Goal: Task Accomplishment & Management: Manage account settings

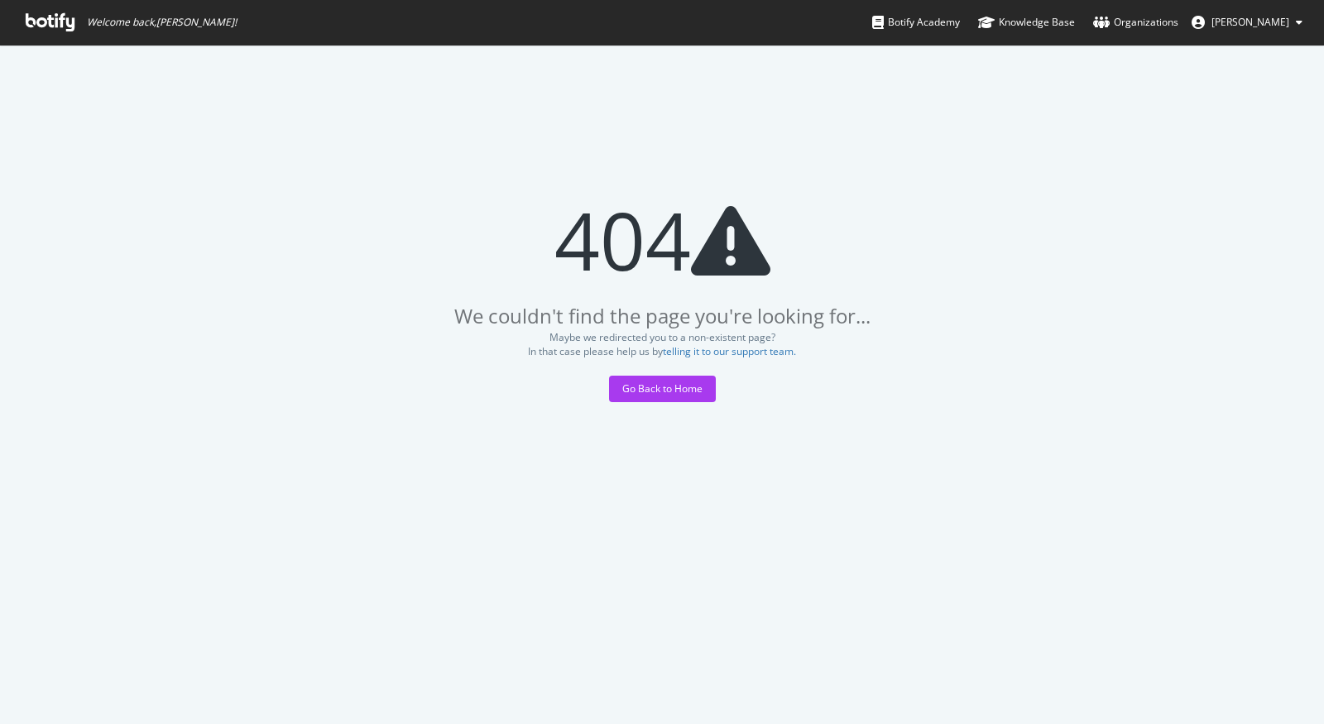
click at [57, 25] on icon at bounding box center [50, 22] width 49 height 18
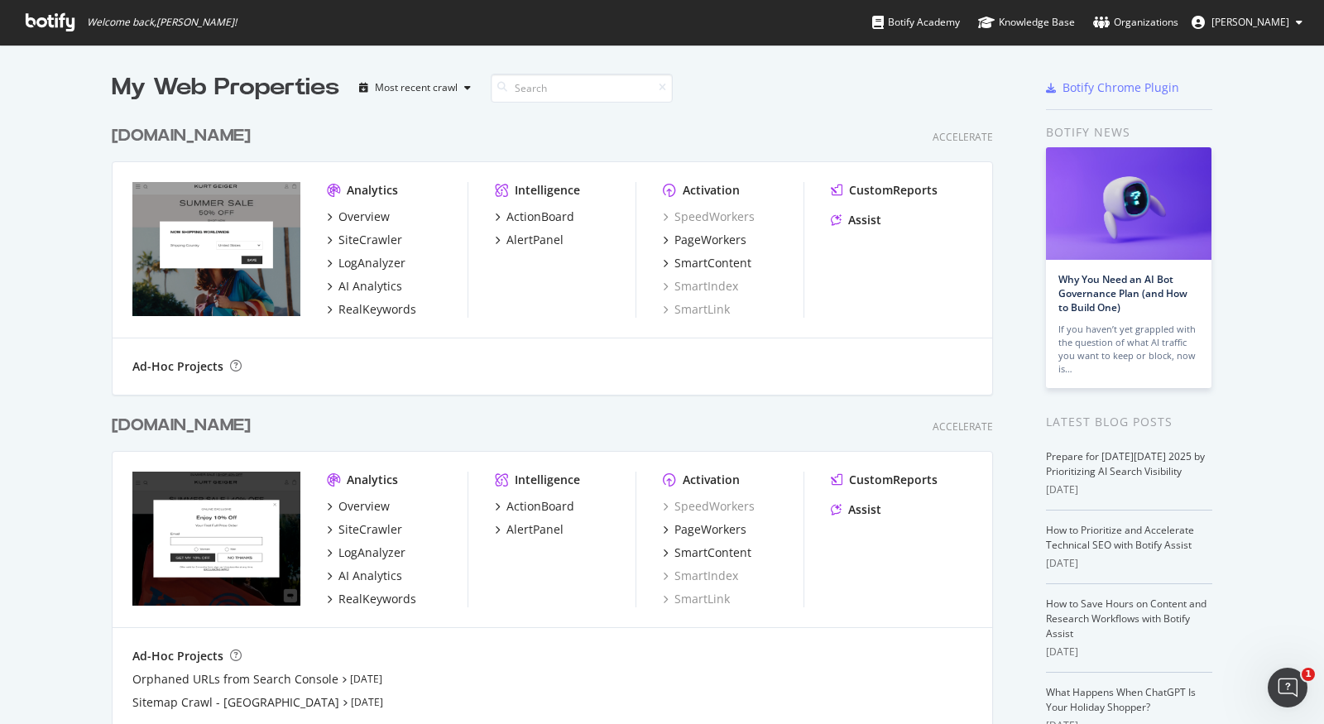
click at [1178, 12] on link "Organizations" at bounding box center [1135, 22] width 85 height 45
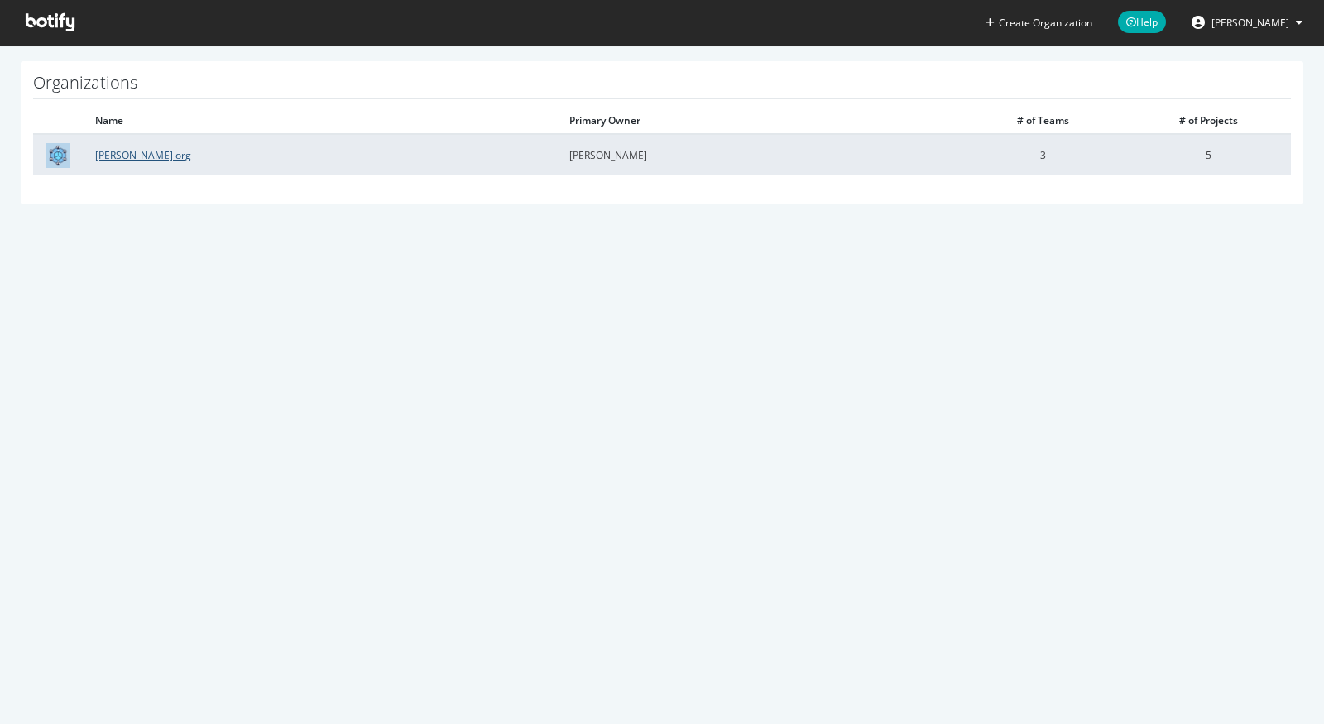
click at [144, 153] on link "[PERSON_NAME] org" at bounding box center [143, 155] width 96 height 14
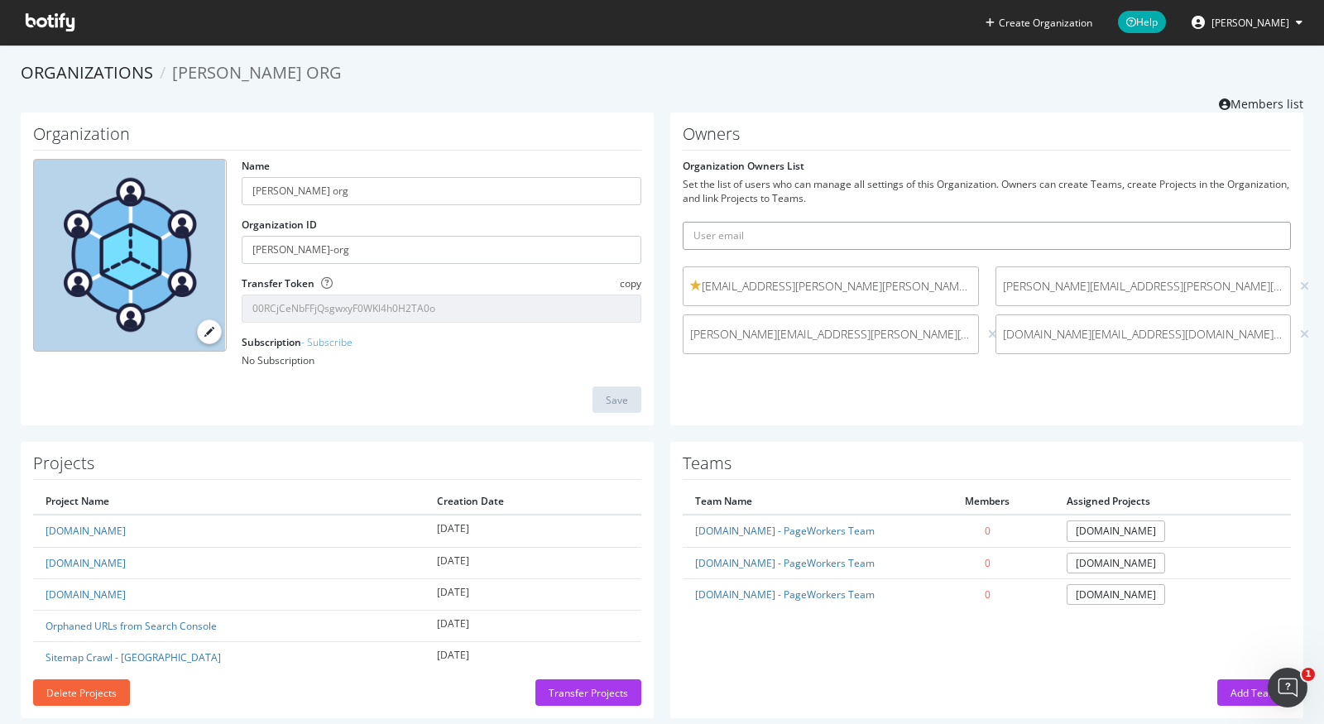
click at [813, 243] on input "text" at bounding box center [987, 236] width 608 height 28
type input "fred.goozee@botify.com"
click at [1263, 222] on button "submit" at bounding box center [1277, 236] width 28 height 28
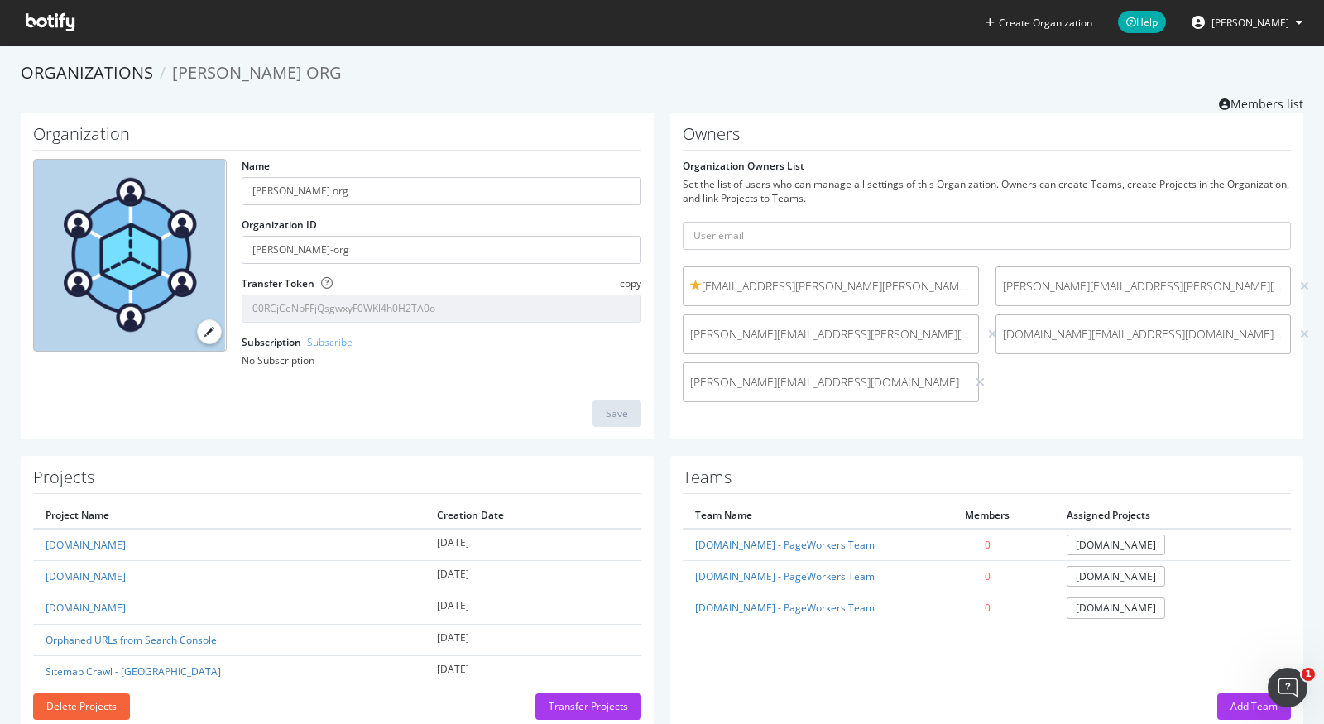
scroll to position [38, 0]
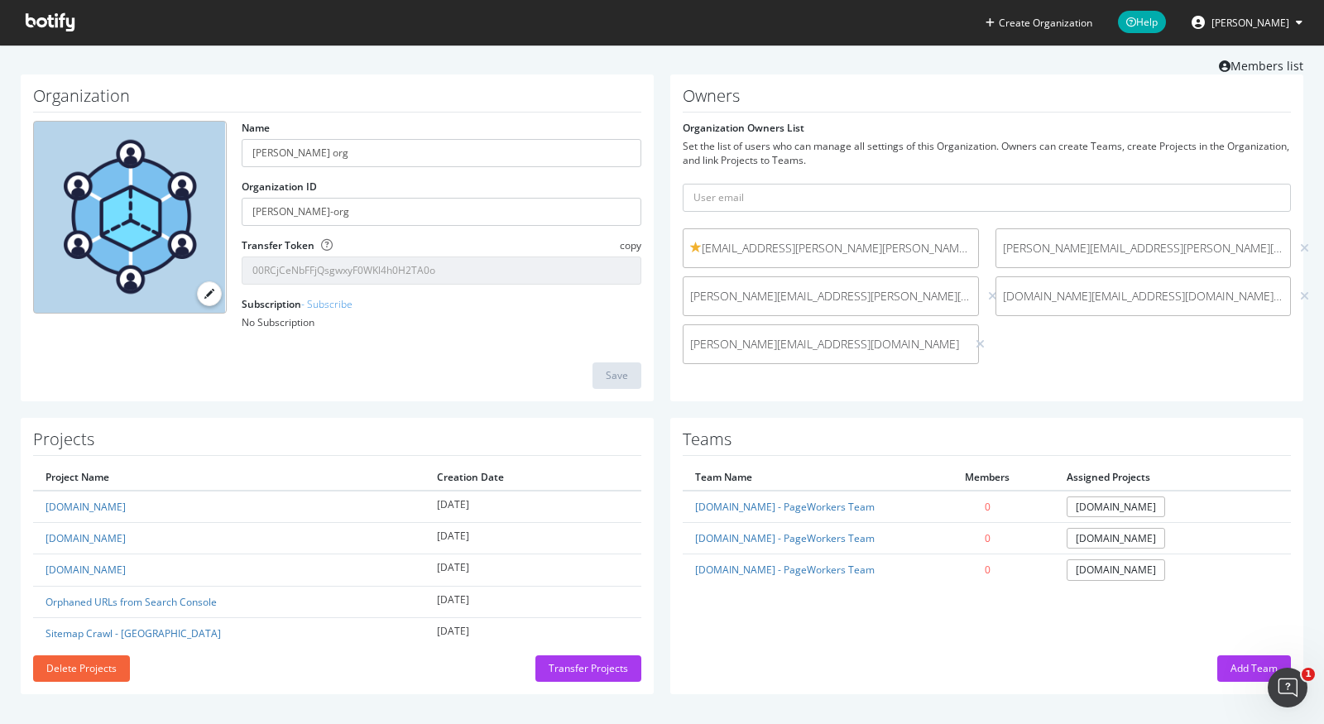
click at [36, 32] on span at bounding box center [49, 22] width 75 height 45
click at [44, 31] on icon at bounding box center [50, 22] width 49 height 18
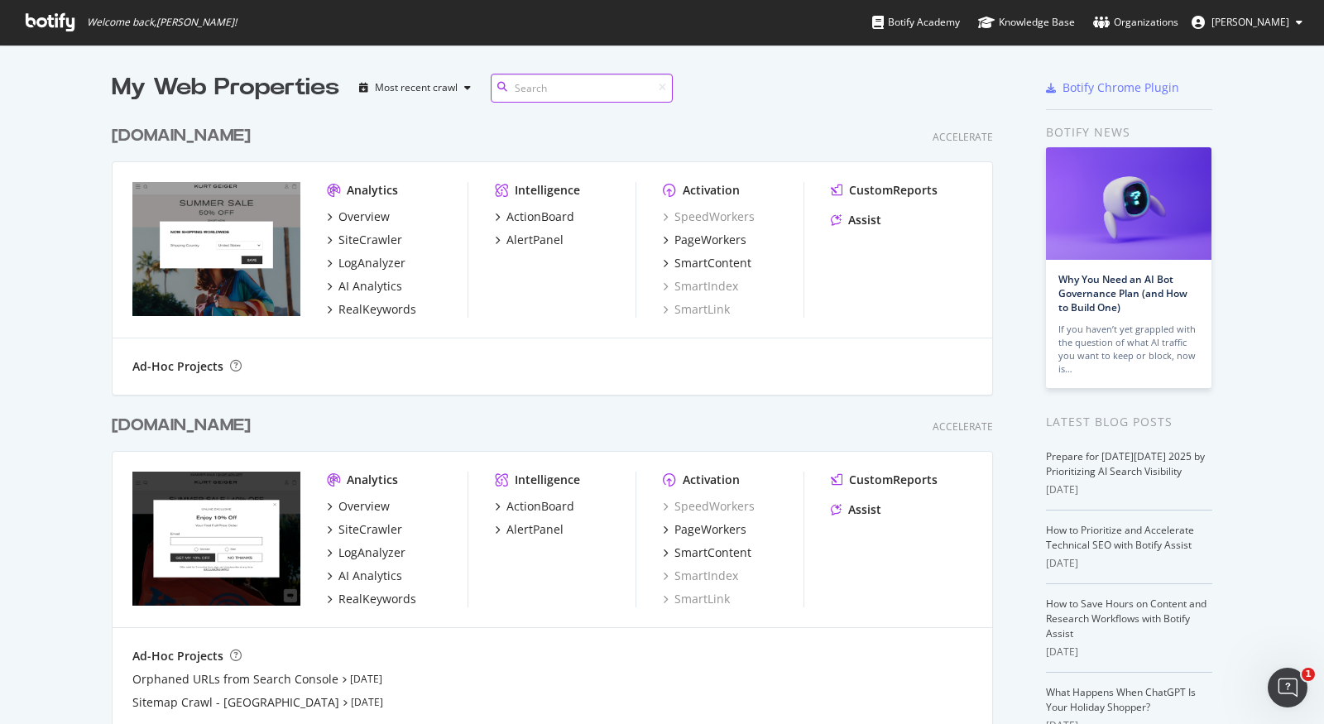
scroll to position [321, 0]
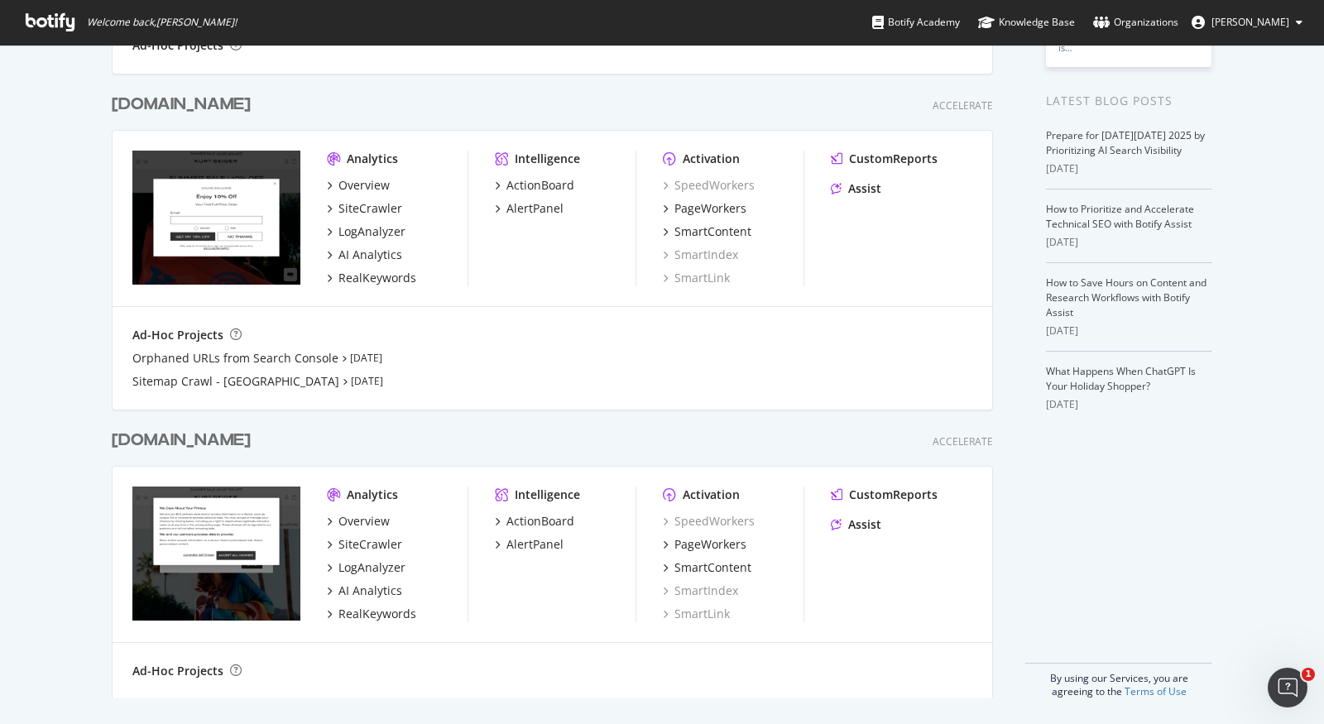
click at [305, 434] on div "www.kurtgeiger.com Accelerate" at bounding box center [552, 441] width 881 height 24
click at [257, 444] on div "[DOMAIN_NAME]" at bounding box center [185, 441] width 146 height 24
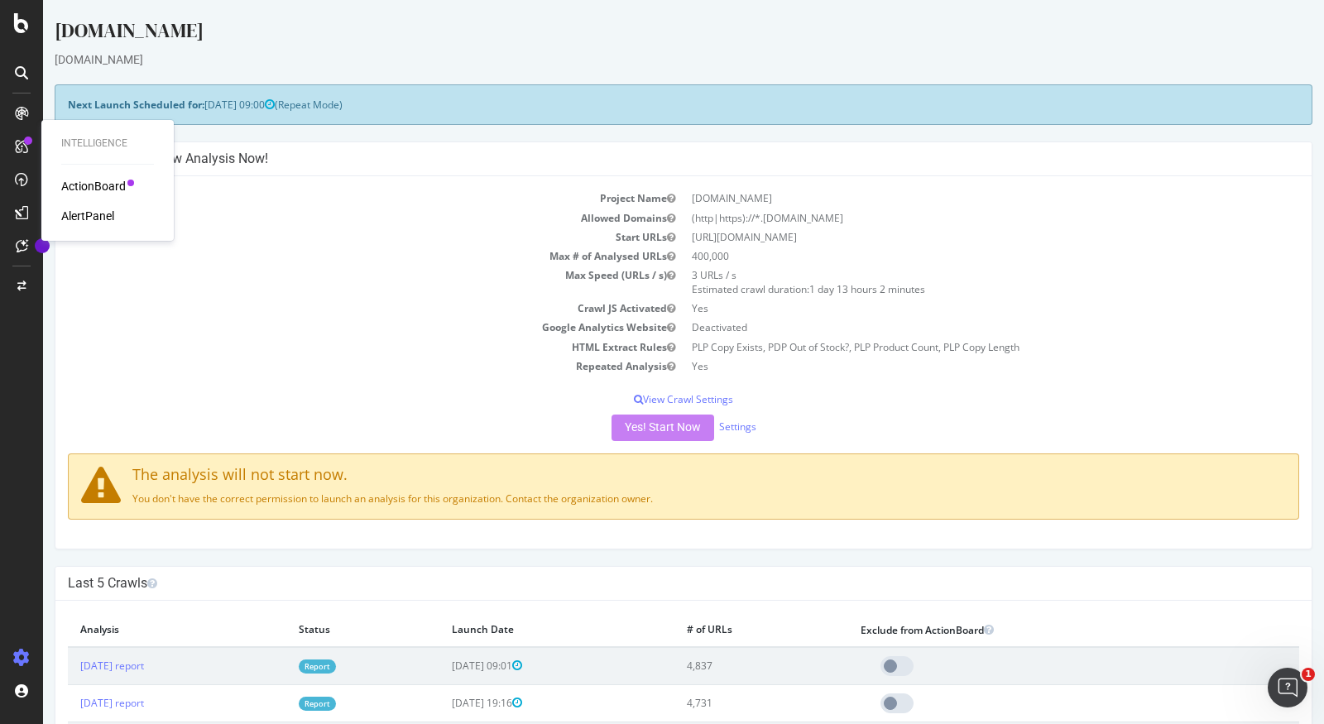
click at [85, 212] on div "AlertPanel" at bounding box center [87, 216] width 53 height 17
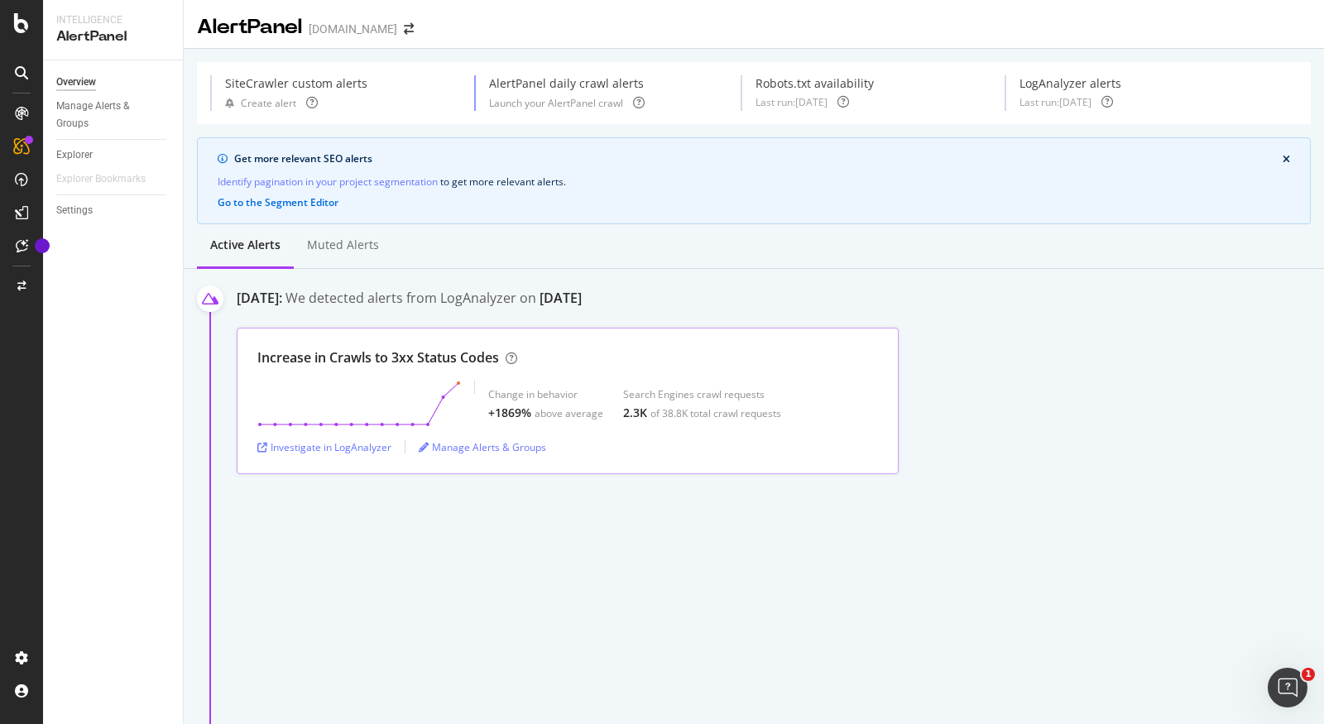
scroll to position [5, 0]
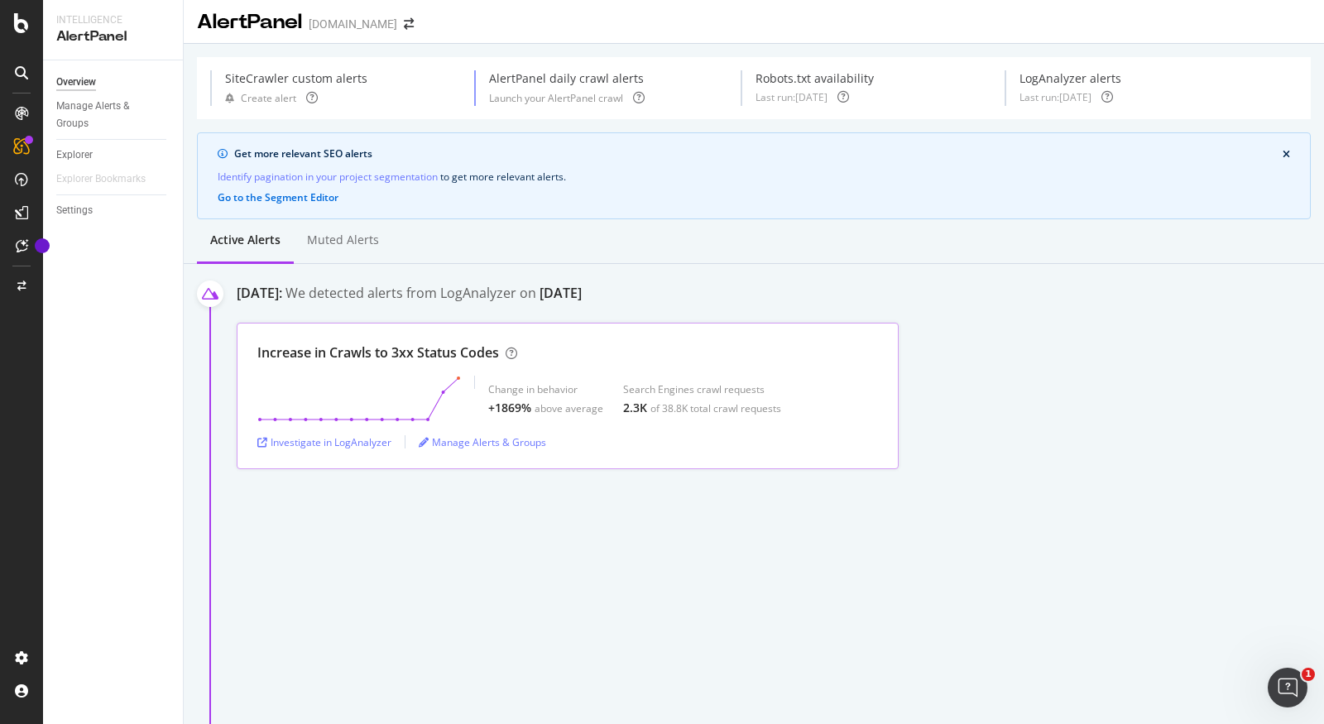
click at [420, 348] on div "Increase in Crawls to 3xx Status Codes" at bounding box center [378, 352] width 242 height 19
click at [350, 441] on div "Investigate in LogAnalyzer" at bounding box center [324, 442] width 134 height 14
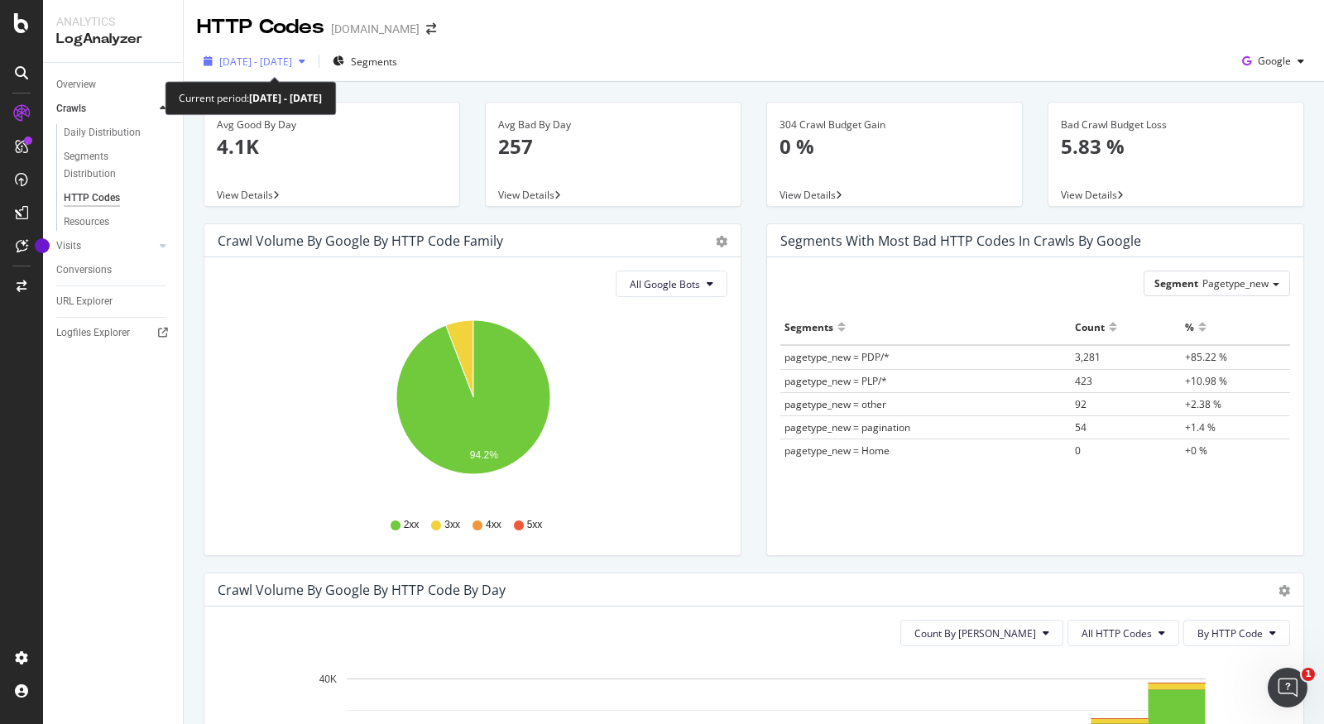
click at [271, 71] on div "2025 Aug. 18th - Sep. 1st" at bounding box center [254, 61] width 115 height 25
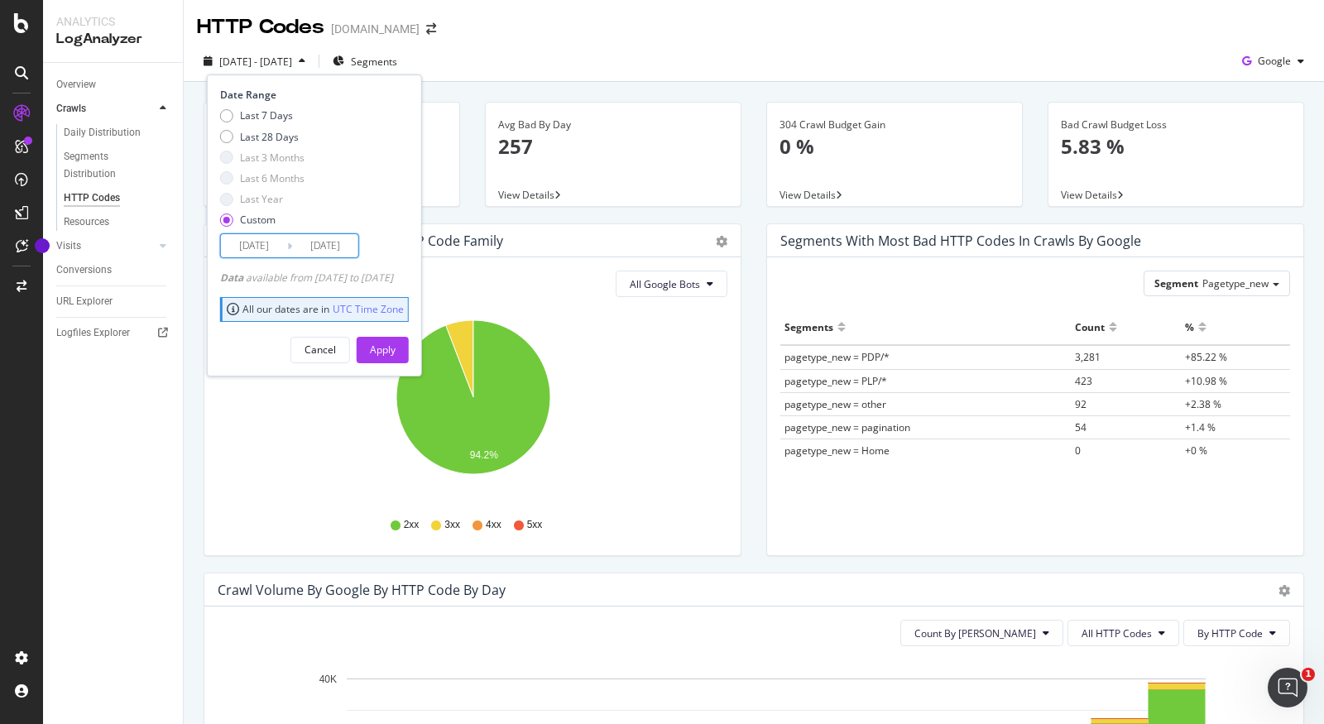
click at [313, 245] on input "2025/09/01" at bounding box center [325, 245] width 66 height 23
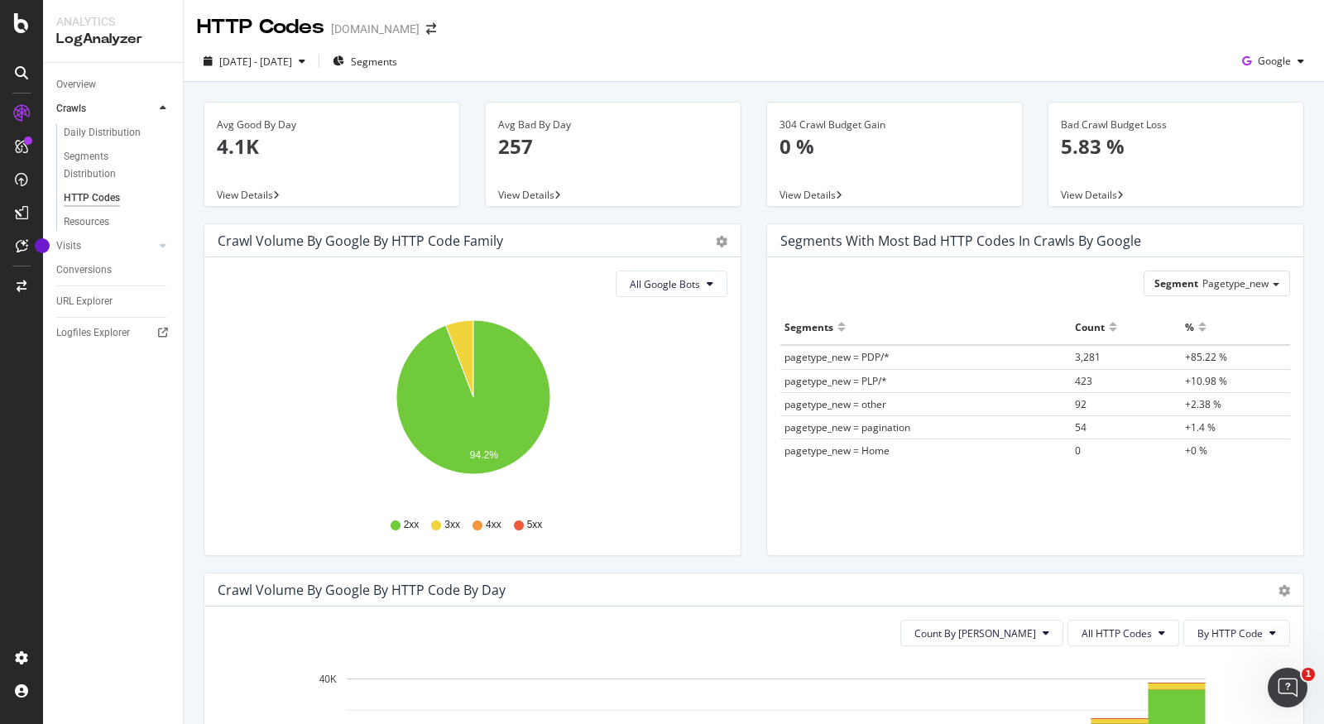
click at [560, 45] on div "2025 Aug. 18th - Sep. 1st Segments Google" at bounding box center [754, 61] width 1140 height 41
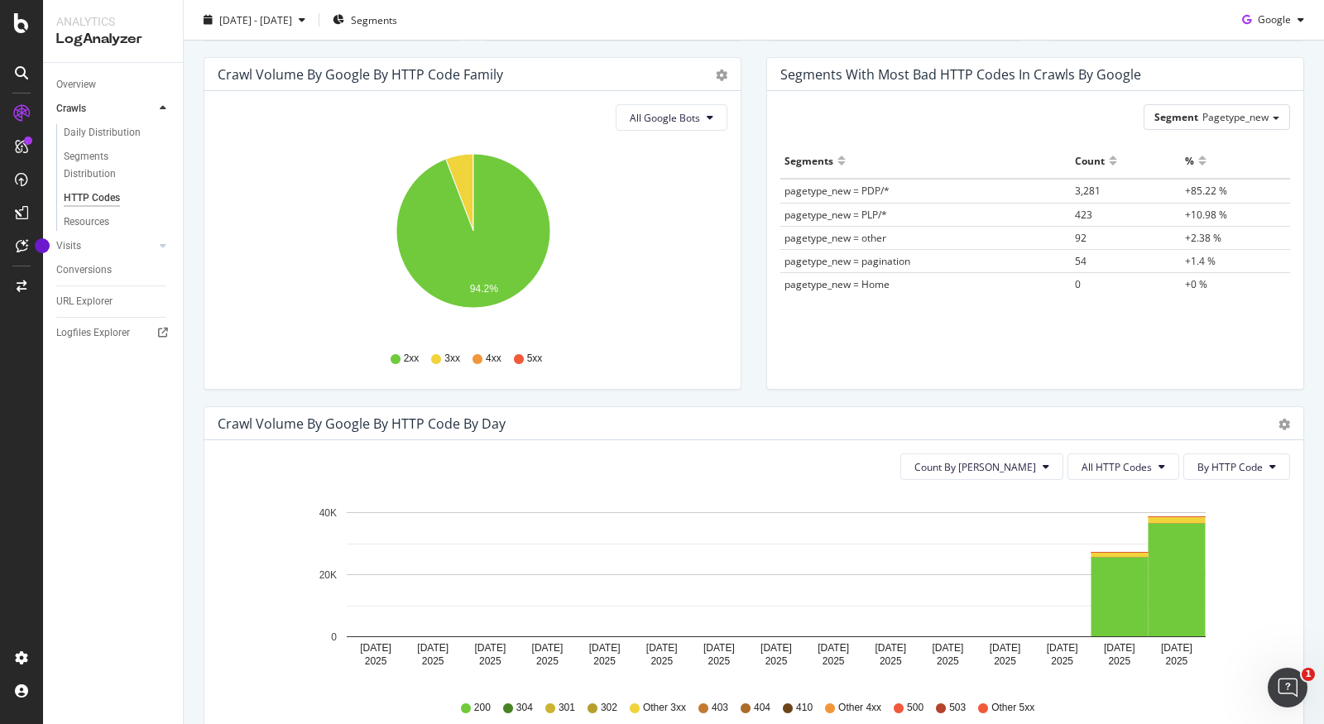
scroll to position [248, 0]
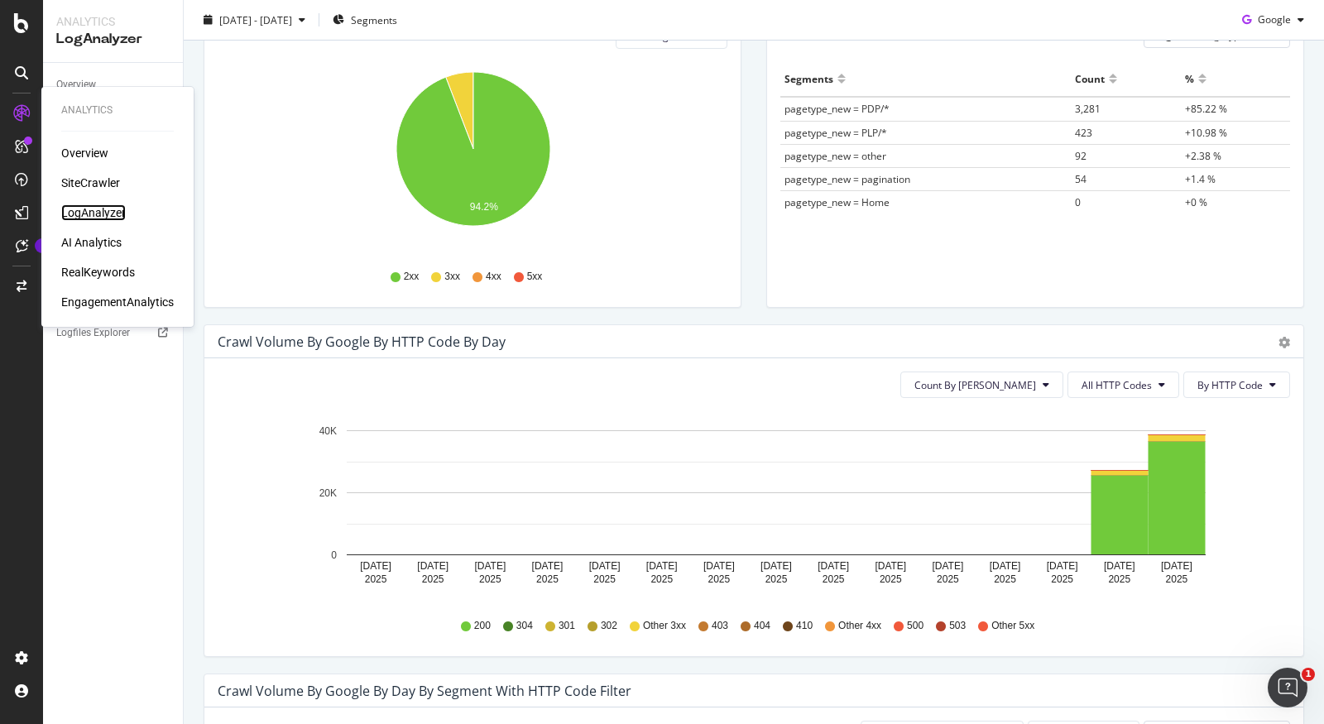
click at [86, 213] on div "LogAnalyzer" at bounding box center [93, 212] width 65 height 17
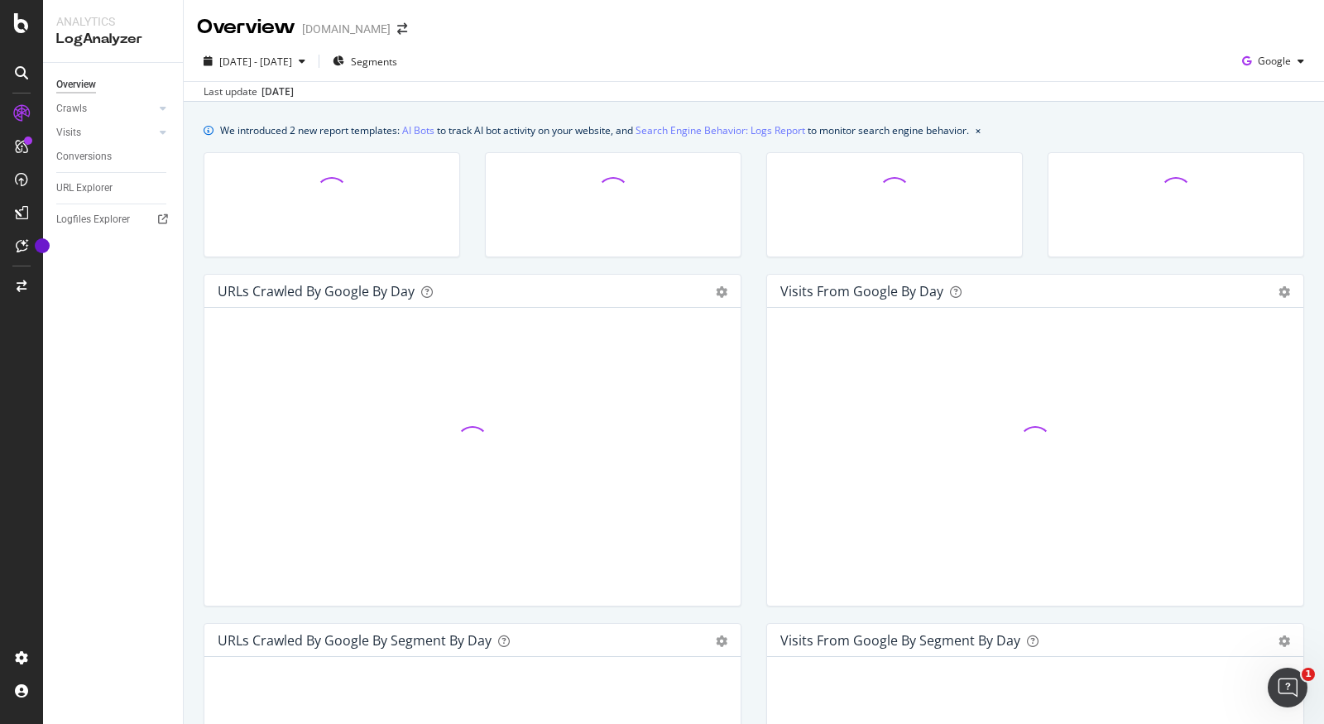
click at [707, 63] on div "[DATE] - [DATE] Segments Google" at bounding box center [754, 64] width 1140 height 33
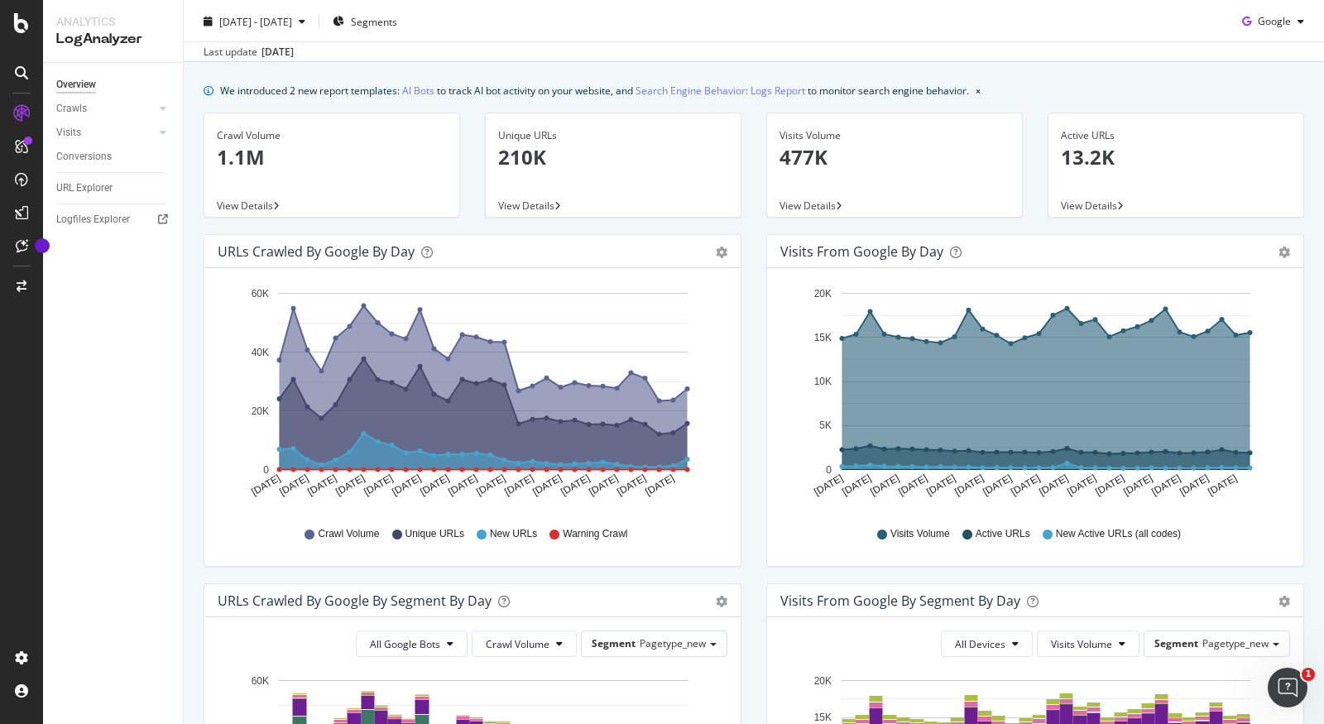
scroll to position [120, 0]
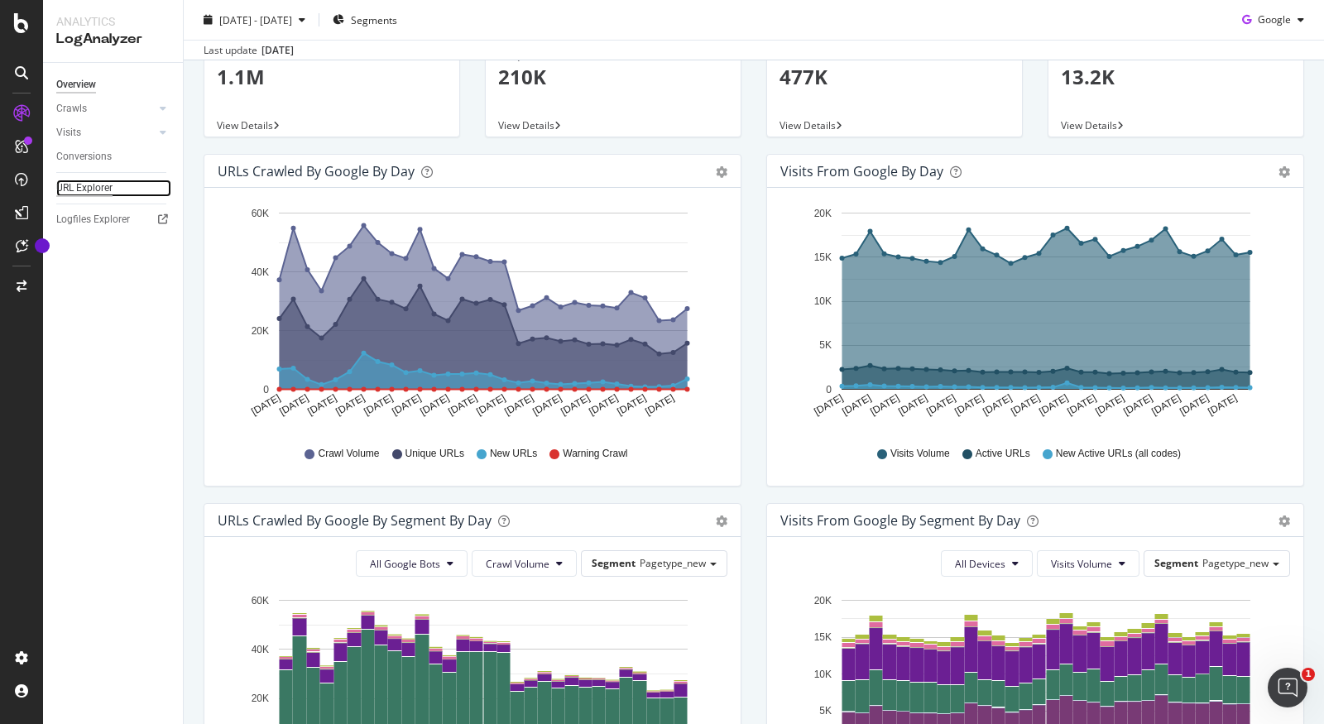
click at [99, 185] on div "URL Explorer" at bounding box center [84, 188] width 56 height 17
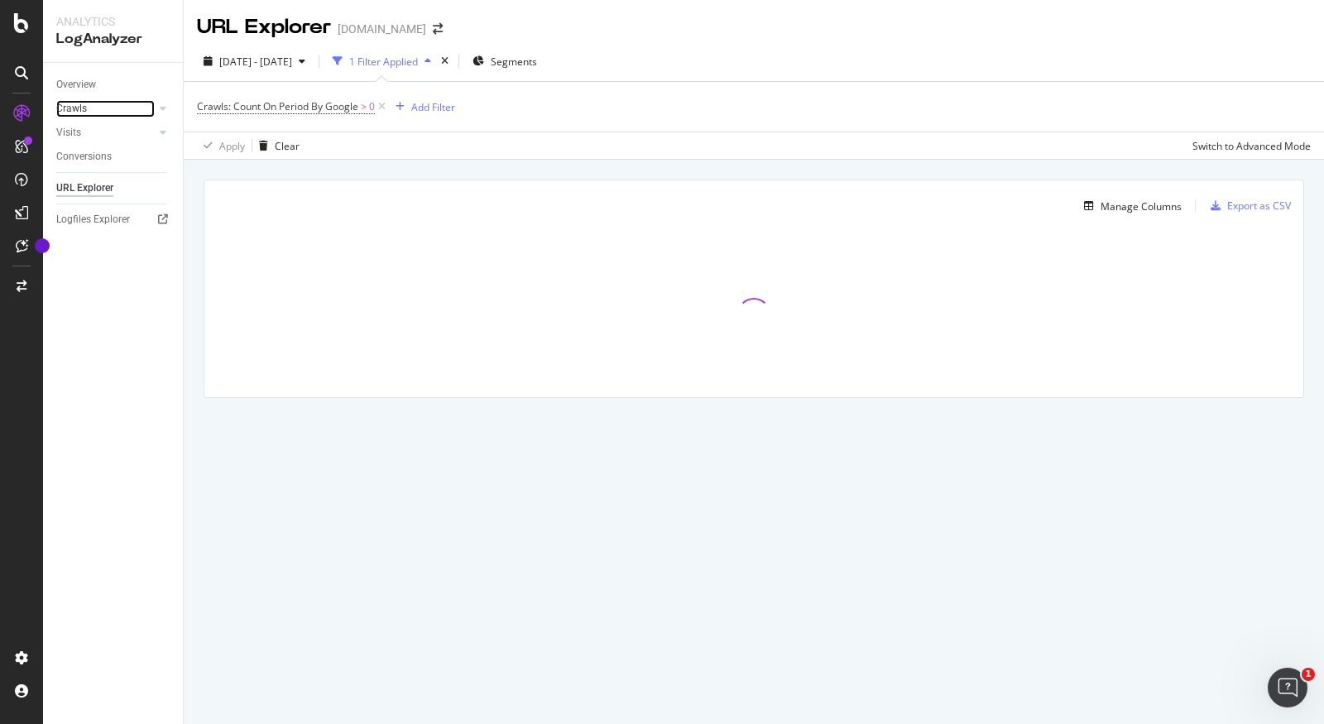
click at [88, 107] on link "Crawls" at bounding box center [105, 108] width 98 height 17
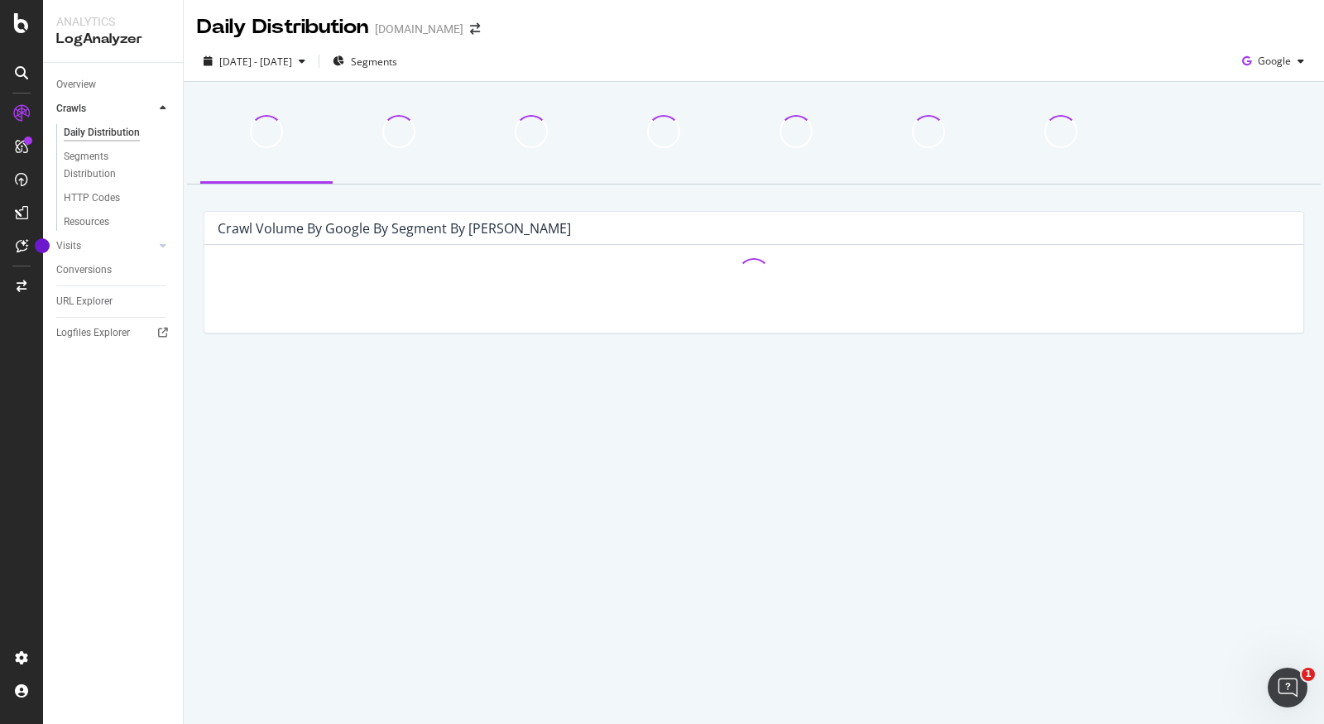
click at [85, 207] on div "HTTP Codes" at bounding box center [119, 198] width 127 height 24
click at [94, 195] on div "HTTP Codes" at bounding box center [92, 197] width 56 height 17
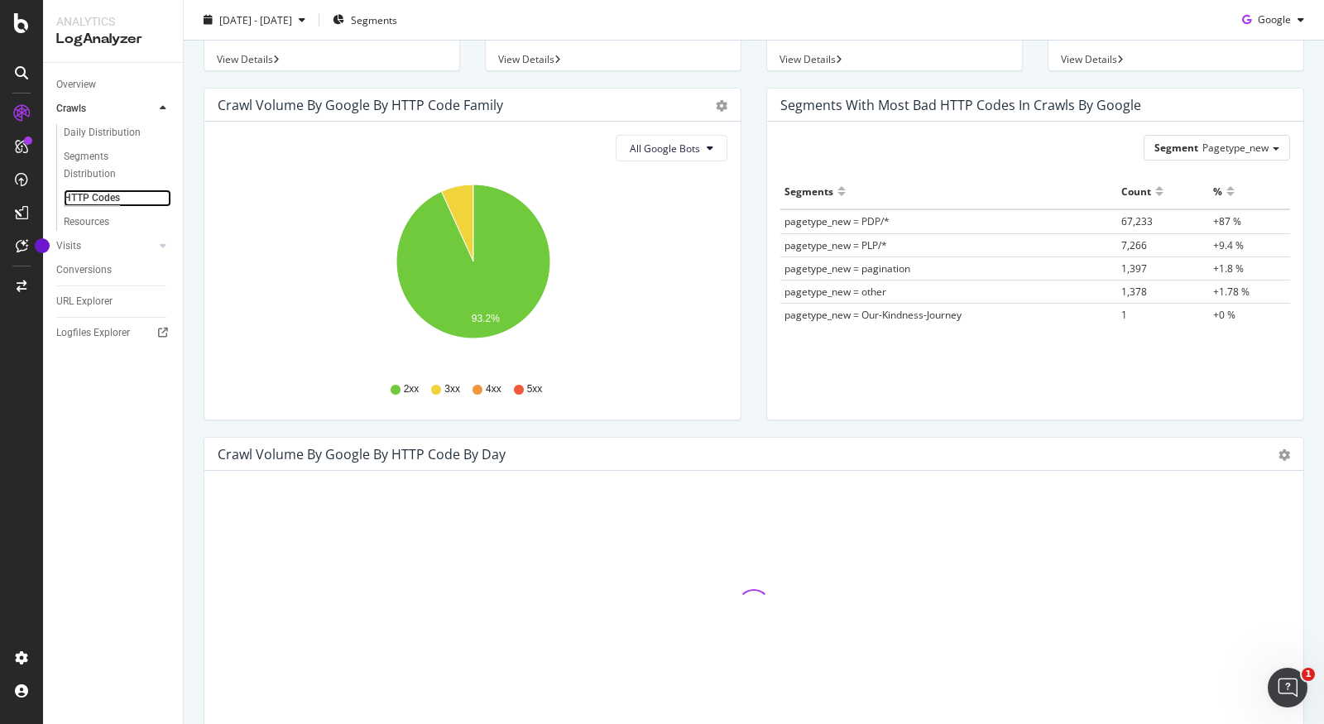
scroll to position [228, 0]
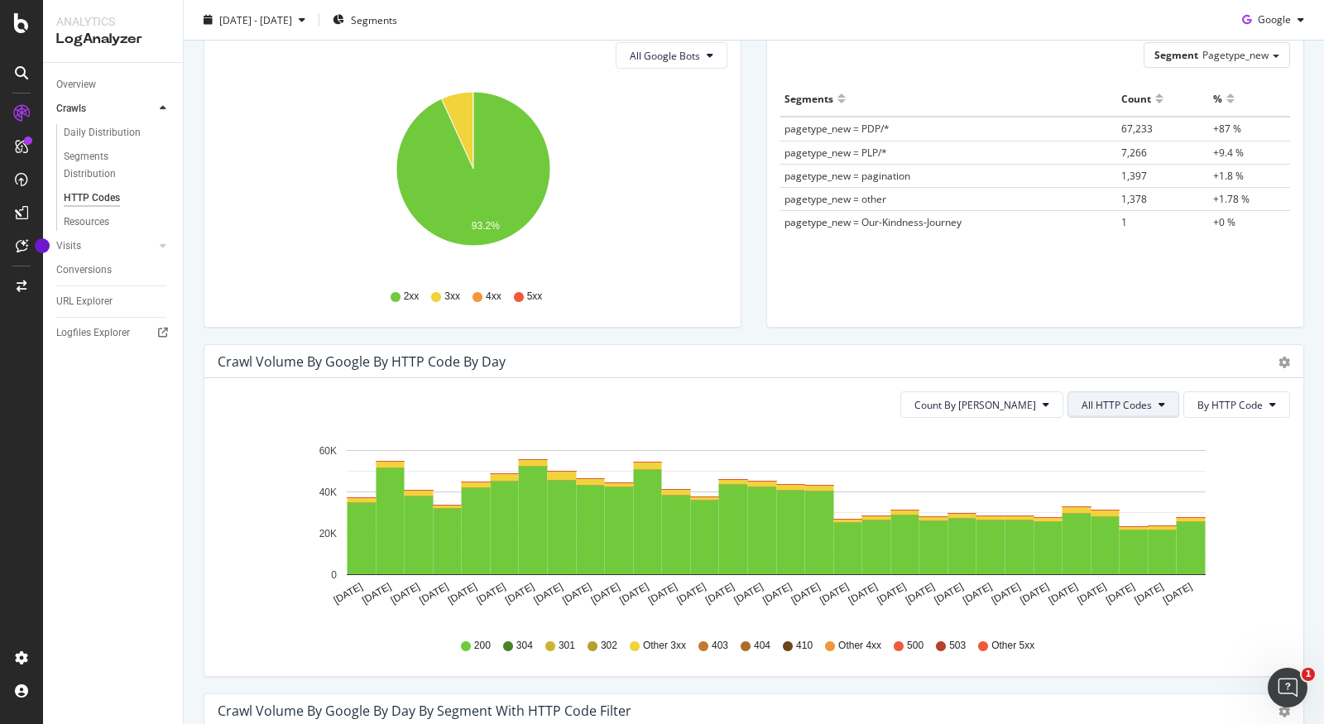
click at [1144, 413] on button "All HTTP Codes" at bounding box center [1123, 404] width 112 height 26
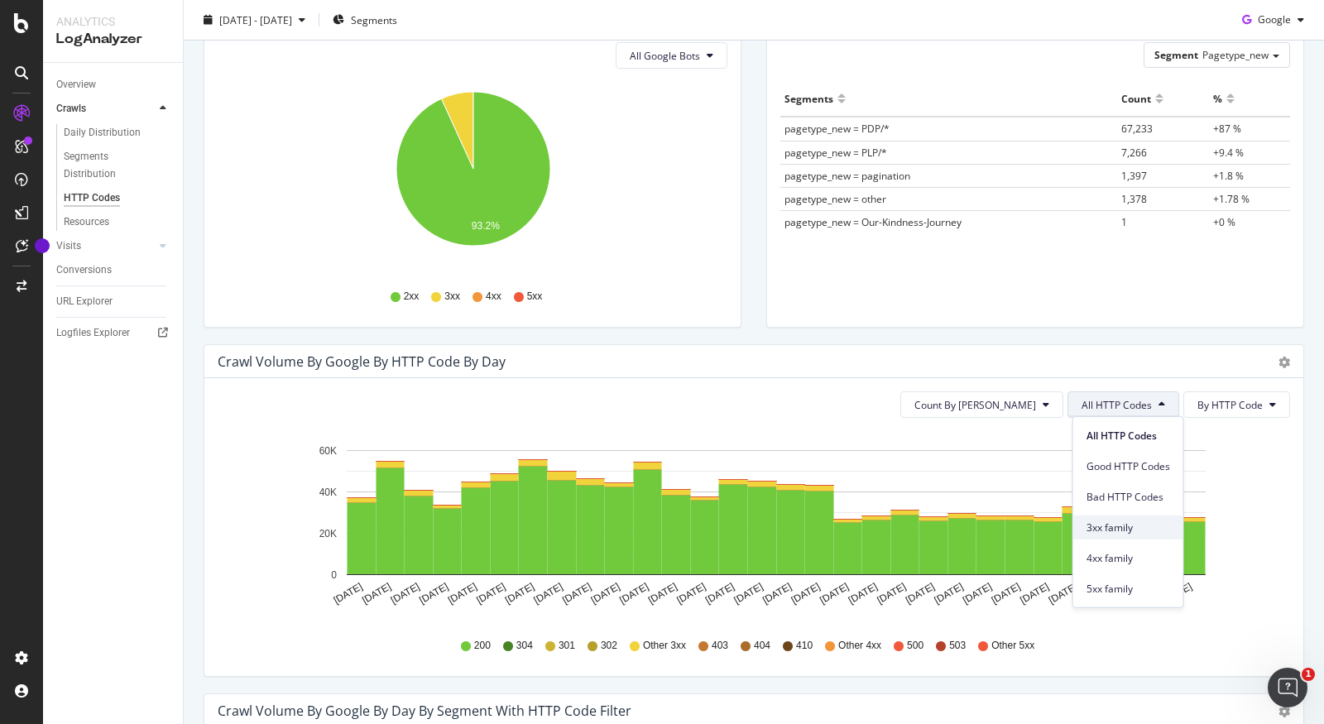
click at [1127, 526] on span "3xx family" at bounding box center [1128, 527] width 84 height 15
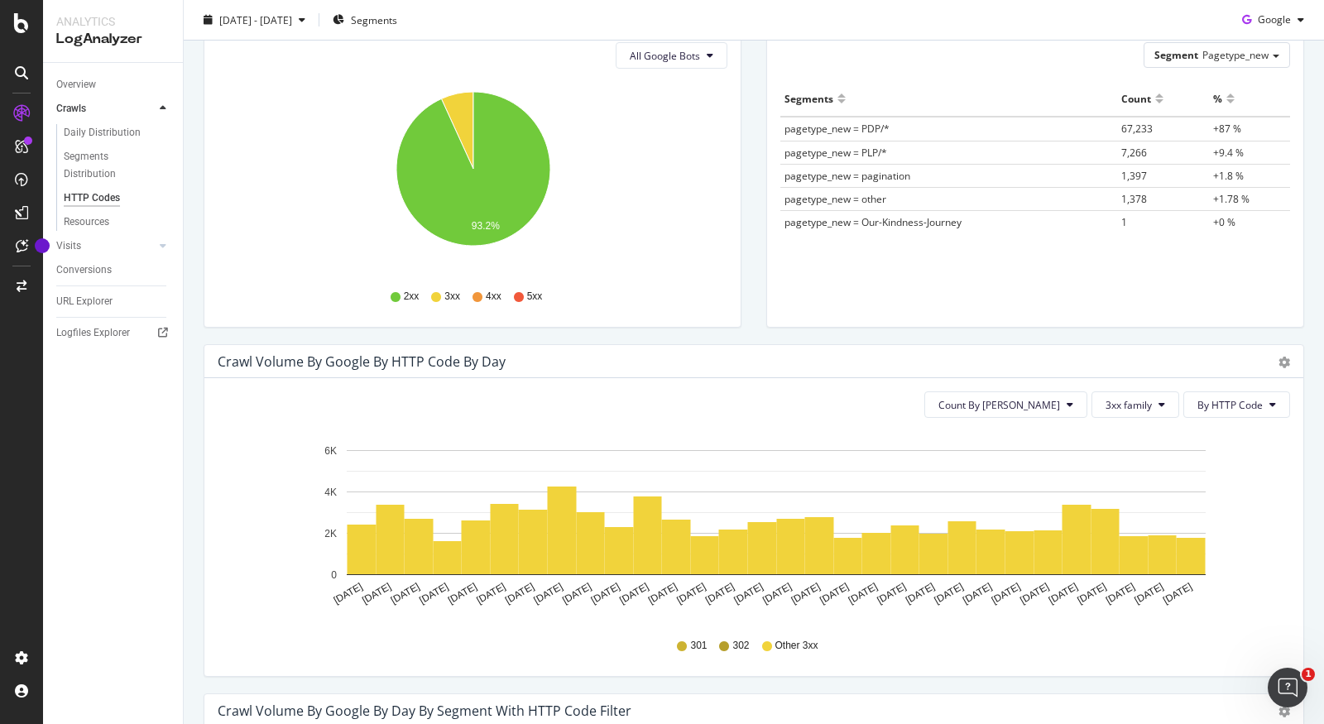
click at [1167, 386] on div "Count By Day 3xx family By HTTP Code Hold CMD (⌘) while clicking to filter the …" at bounding box center [753, 527] width 1099 height 298
click at [1134, 398] on span "3xx family" at bounding box center [1128, 405] width 46 height 14
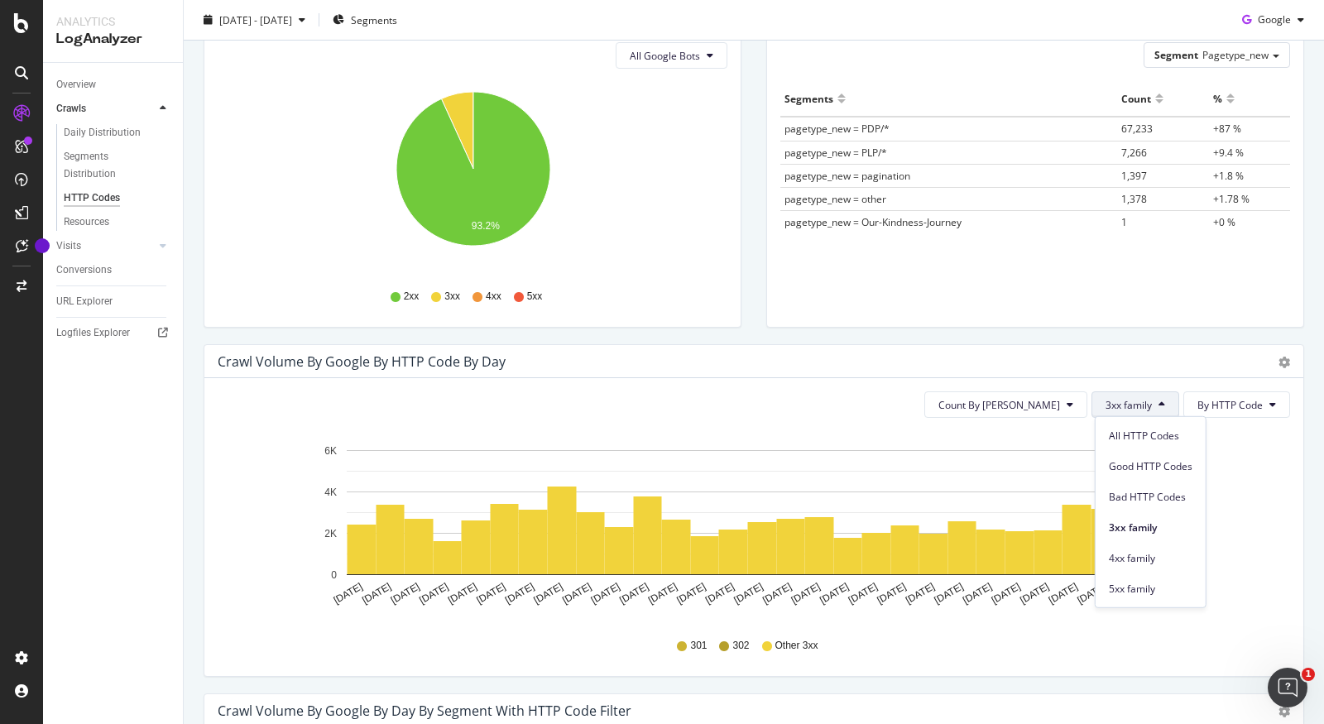
click at [792, 489] on g "[DATE] [DATE] [DATE] [DATE] [DATE] [DATE] [DATE] [DATE] [DATE] [DATE] [DATE] [D…" at bounding box center [764, 525] width 881 height 161
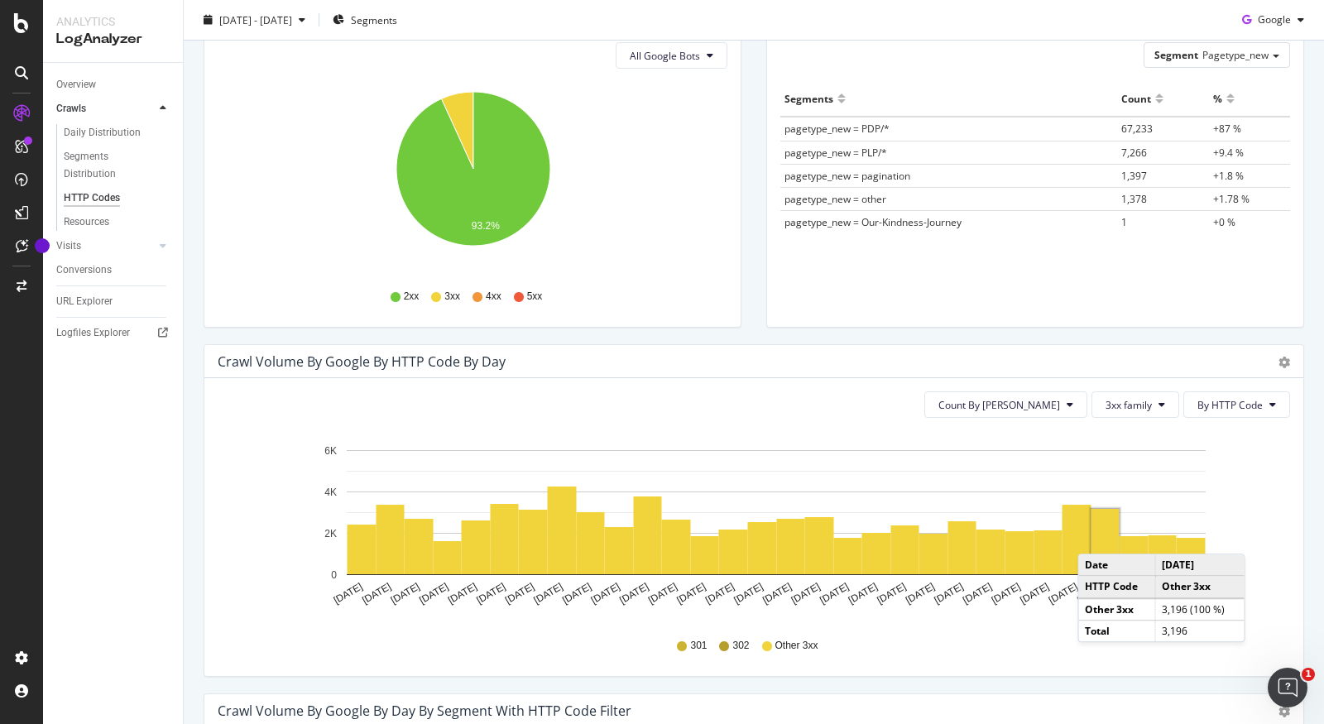
drag, startPoint x: 1113, startPoint y: 532, endPoint x: 1094, endPoint y: 535, distance: 19.3
click at [1094, 535] on rect "A chart." at bounding box center [1105, 541] width 28 height 65
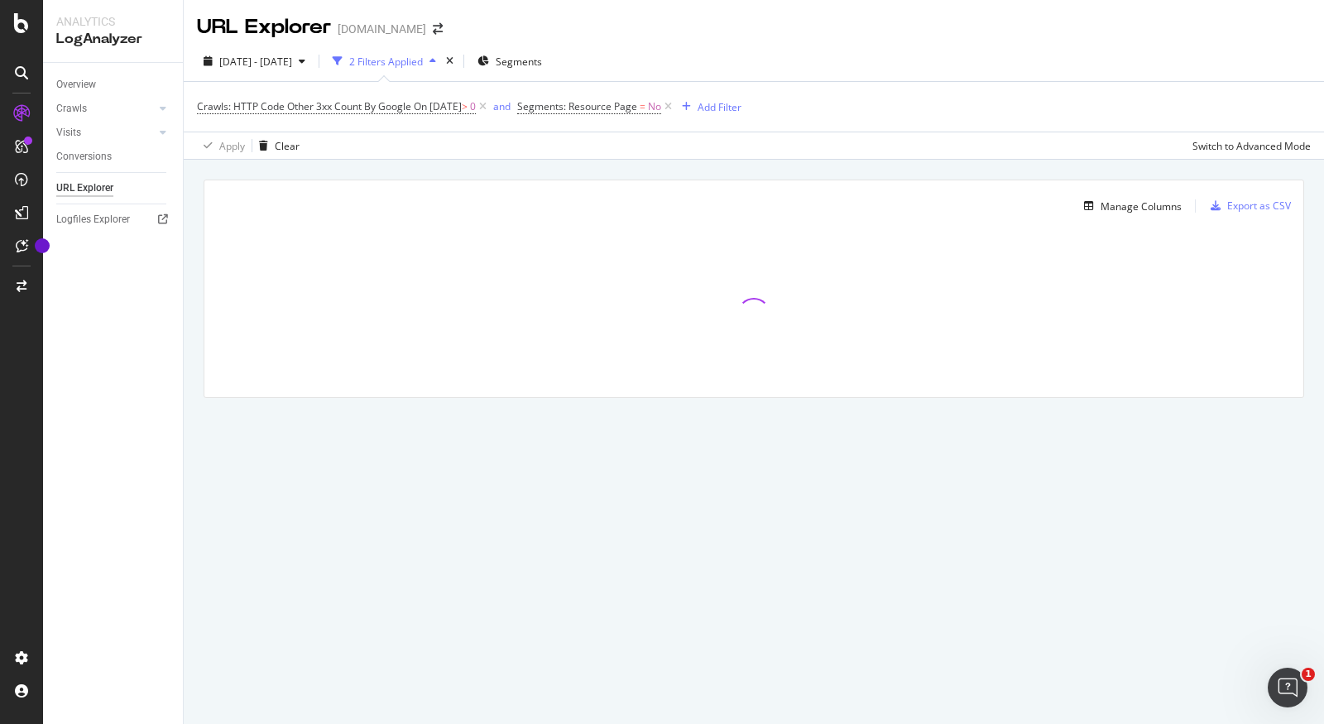
click at [79, 93] on div "Overview" at bounding box center [119, 85] width 127 height 24
click at [78, 87] on div "Overview" at bounding box center [76, 84] width 40 height 17
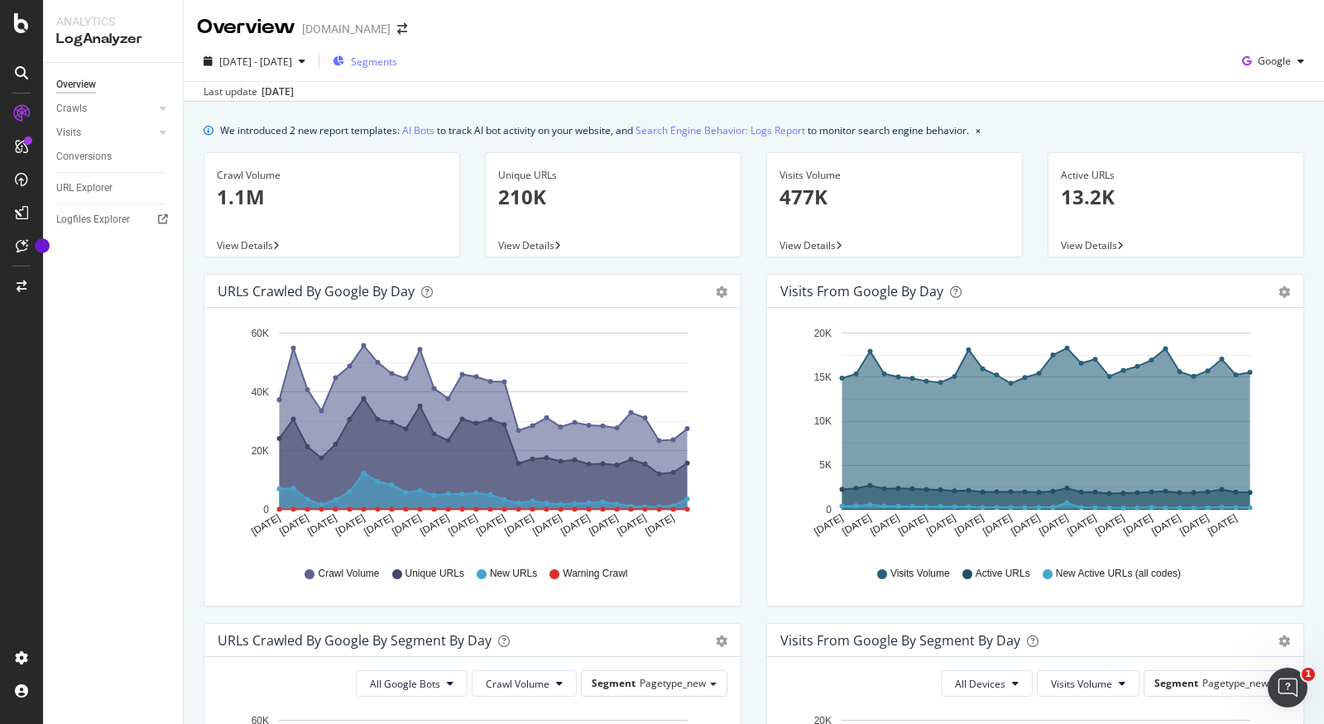
click at [397, 63] on span "Segments" at bounding box center [374, 62] width 46 height 14
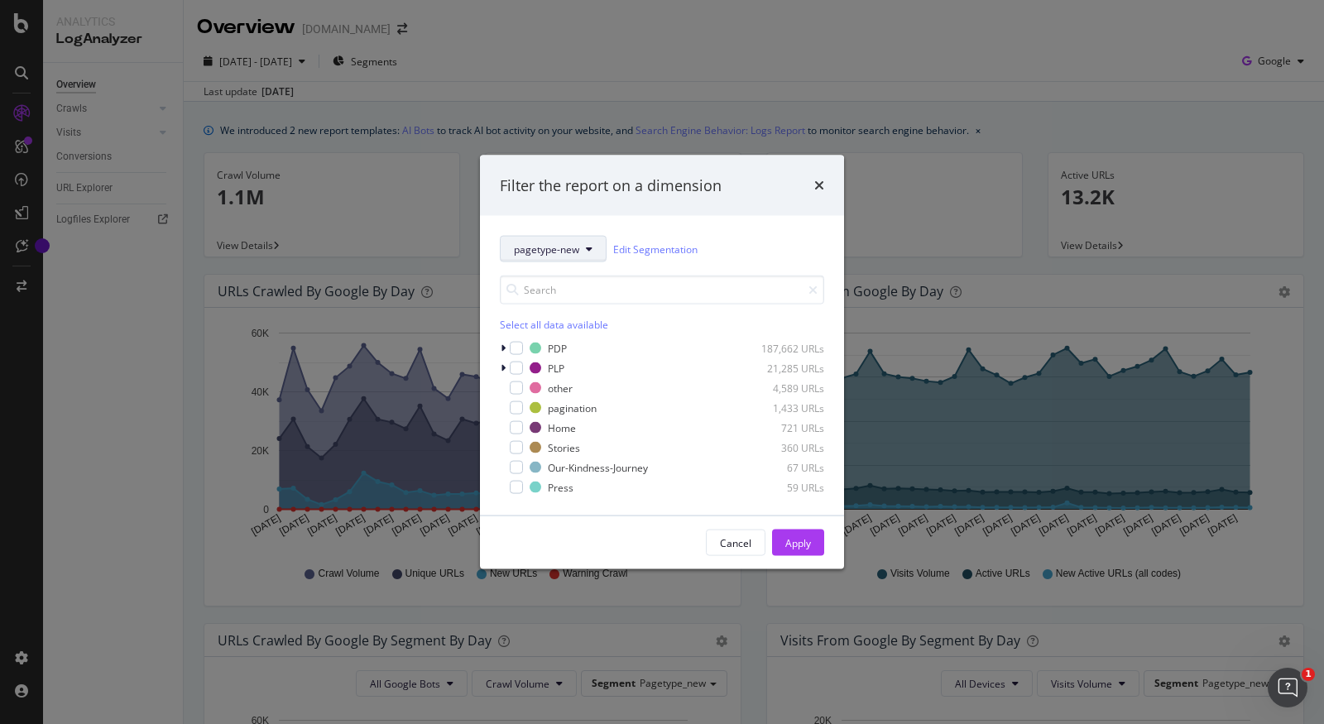
click at [568, 253] on span "pagetype-new" at bounding box center [546, 249] width 65 height 14
click at [587, 370] on span "country-param-checker" at bounding box center [568, 369] width 108 height 15
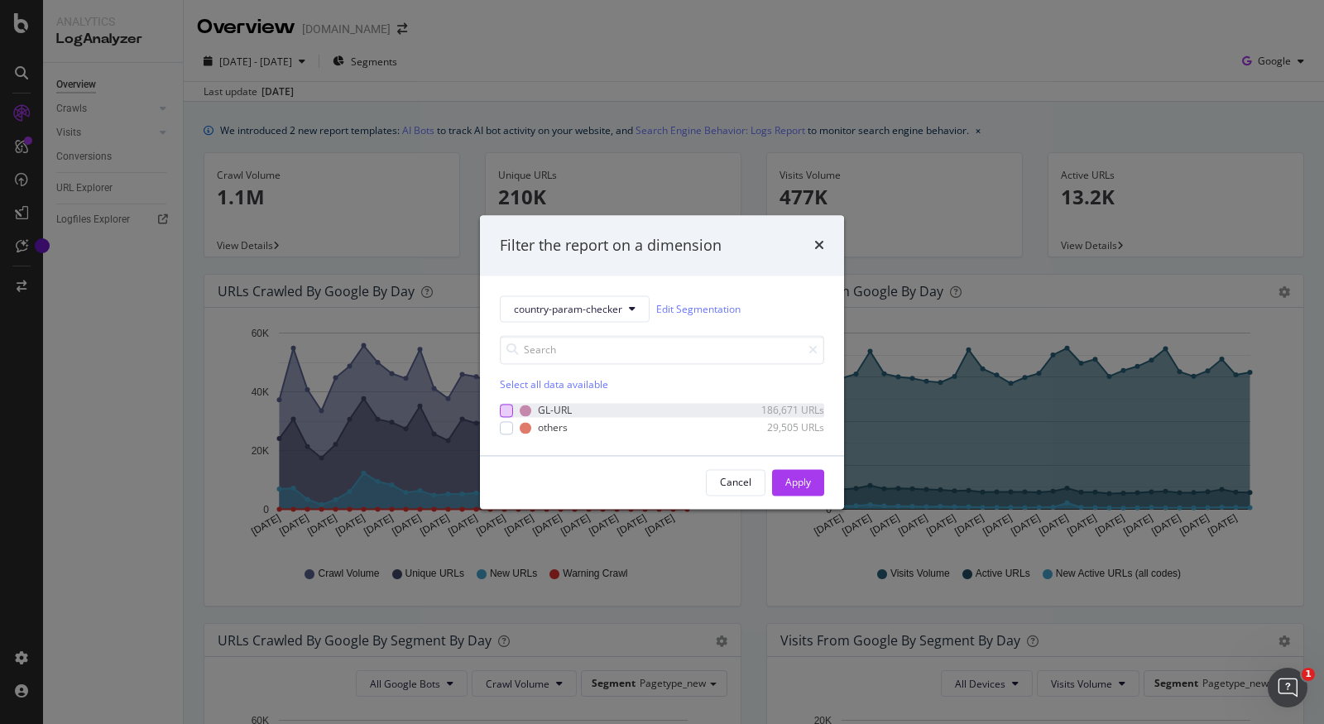
click at [508, 410] on div "modal" at bounding box center [506, 410] width 13 height 13
click at [776, 479] on button "Apply" at bounding box center [798, 482] width 52 height 26
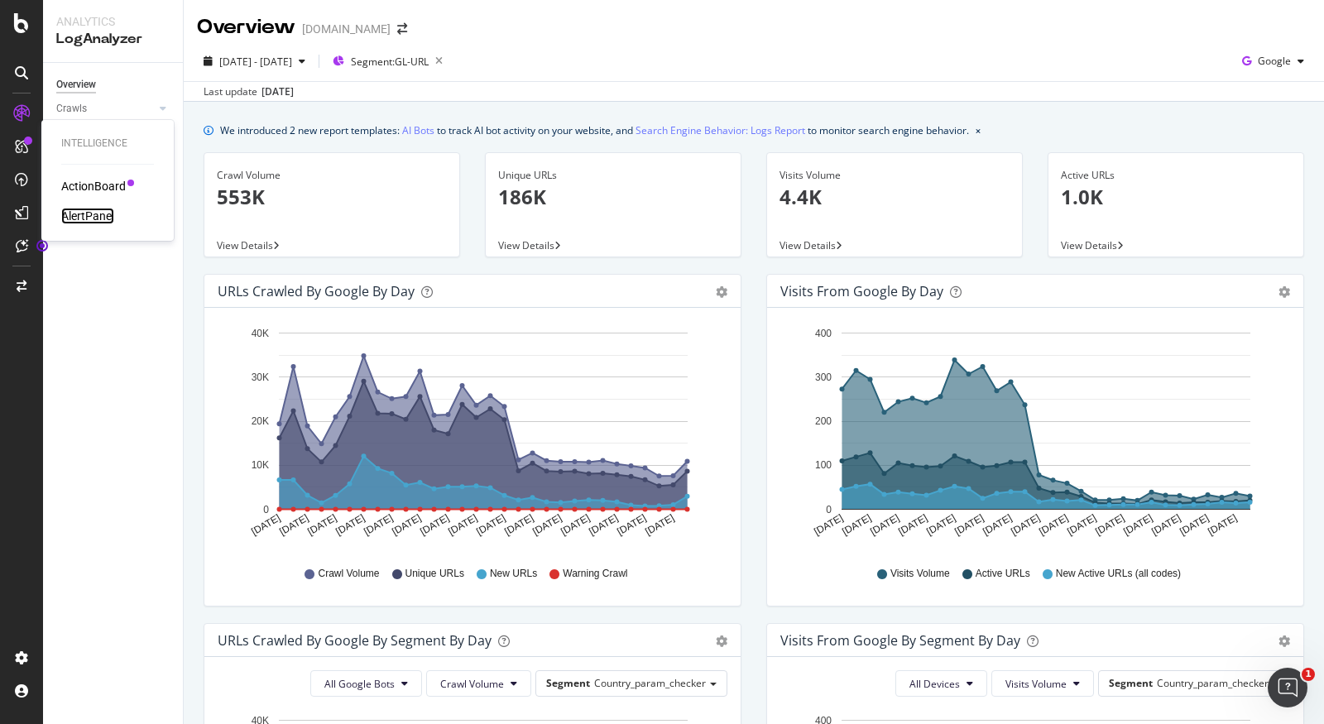
click at [80, 209] on div "AlertPanel" at bounding box center [87, 216] width 53 height 17
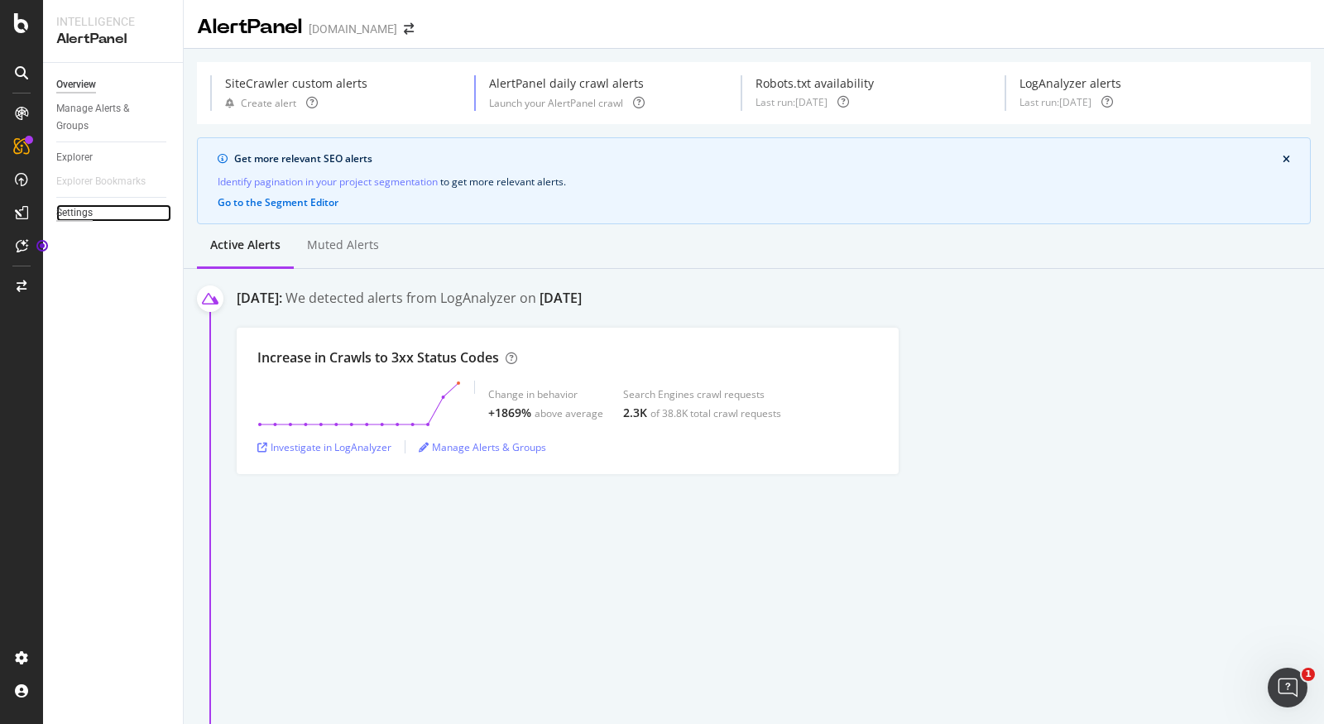
click at [77, 213] on div "Settings" at bounding box center [74, 212] width 36 height 17
select select "03"
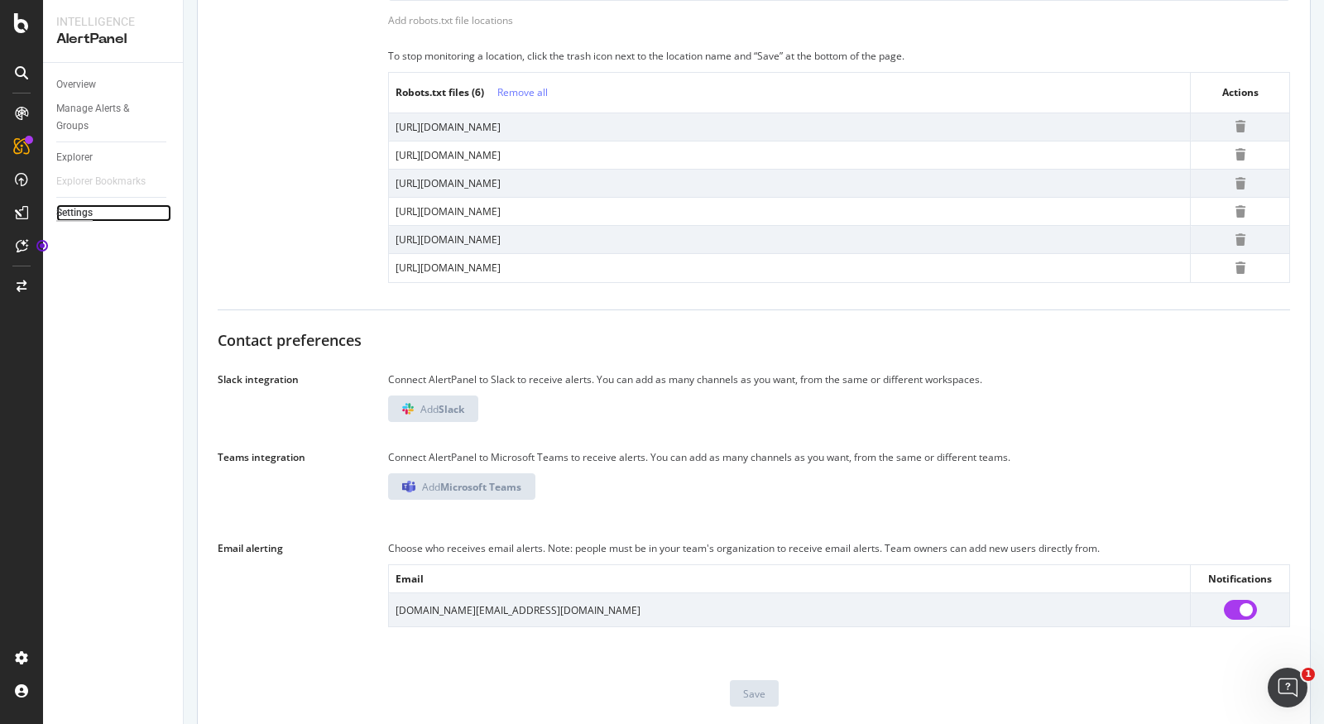
scroll to position [877, 0]
